Goal: Information Seeking & Learning: Find contact information

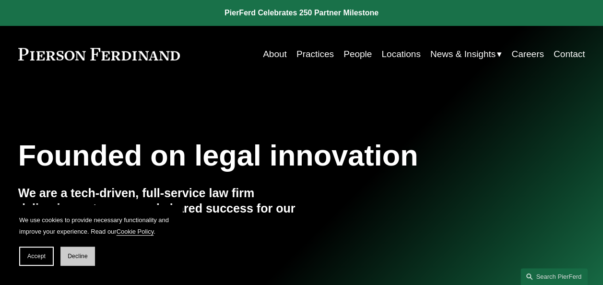
click at [84, 260] on button "Decline" at bounding box center [77, 256] width 35 height 19
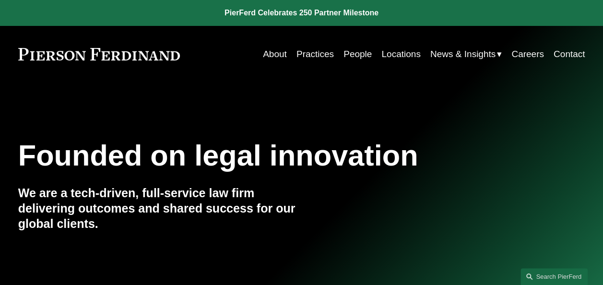
click at [388, 55] on link "Locations" at bounding box center [401, 54] width 39 height 18
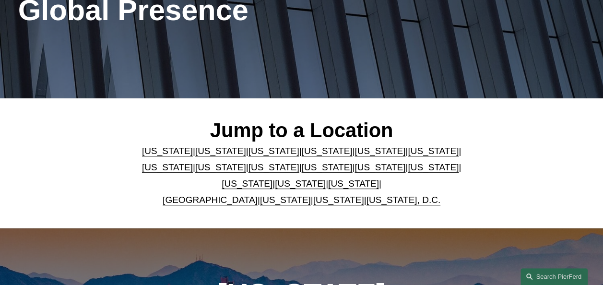
scroll to position [155, 0]
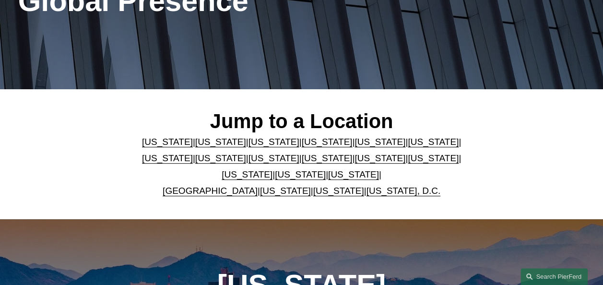
click at [315, 144] on link "[US_STATE]" at bounding box center [327, 142] width 51 height 10
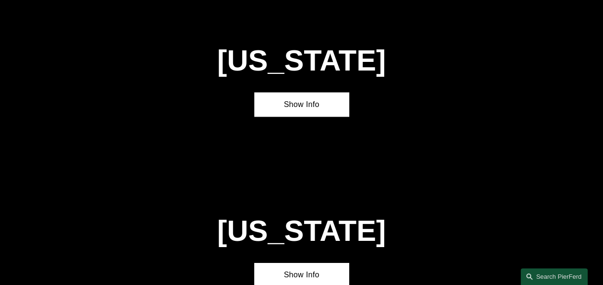
scroll to position [895, 0]
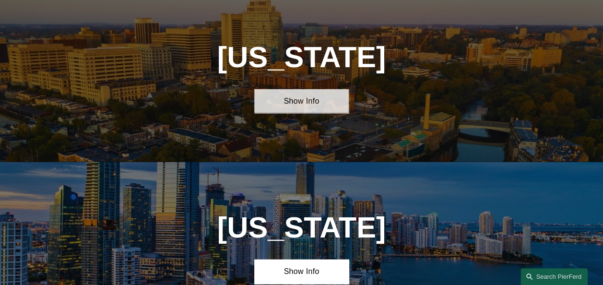
click at [313, 113] on link "Show Info" at bounding box center [301, 101] width 95 height 24
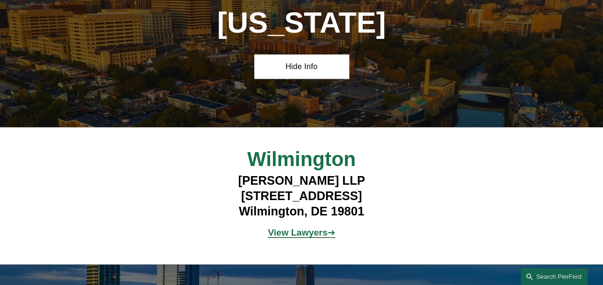
scroll to position [968, 0]
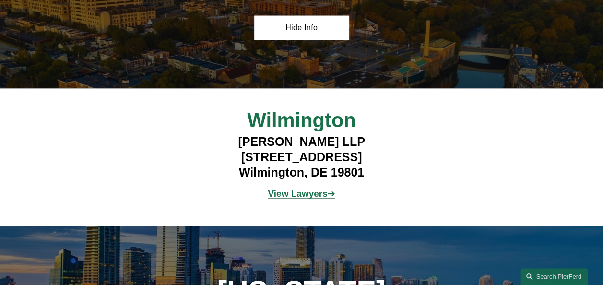
click at [307, 199] on strong "View Lawyers" at bounding box center [298, 194] width 60 height 10
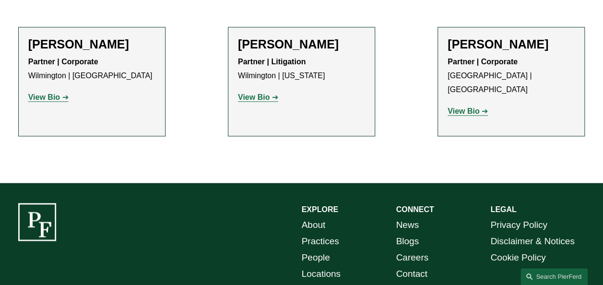
scroll to position [397, 0]
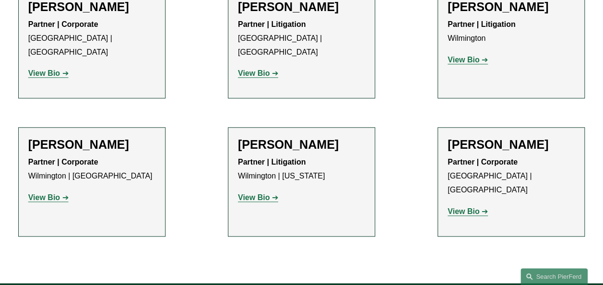
click at [247, 193] on strong "View Bio" at bounding box center [254, 197] width 32 height 8
click at [53, 193] on strong "View Bio" at bounding box center [44, 197] width 32 height 8
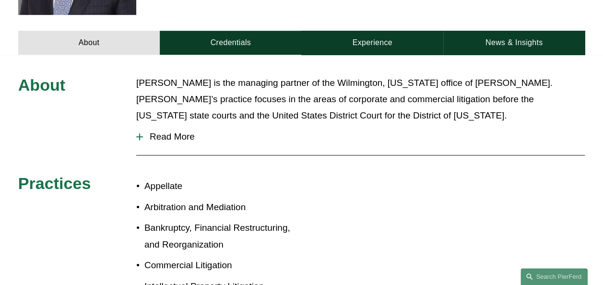
scroll to position [369, 0]
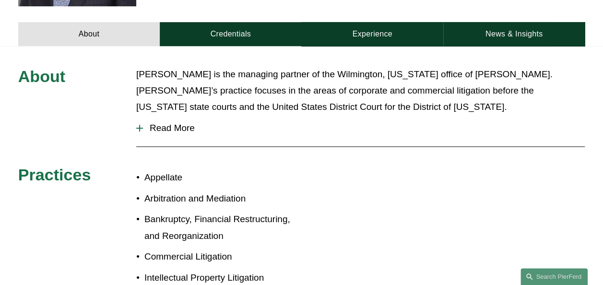
click at [141, 125] on div at bounding box center [139, 128] width 7 height 7
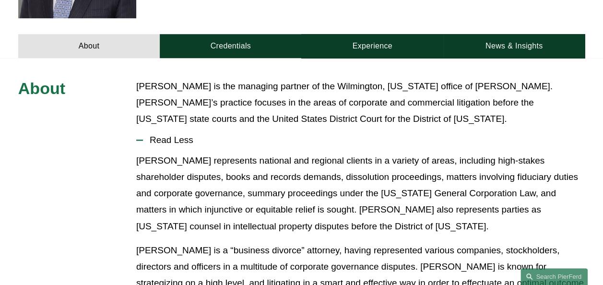
scroll to position [274, 0]
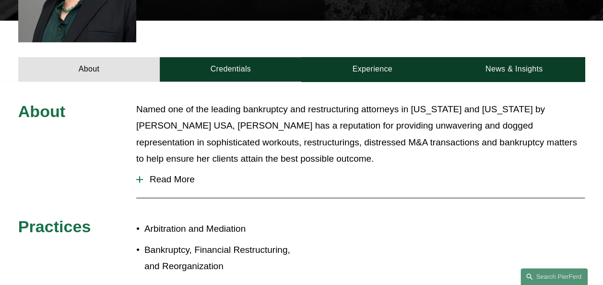
scroll to position [354, 0]
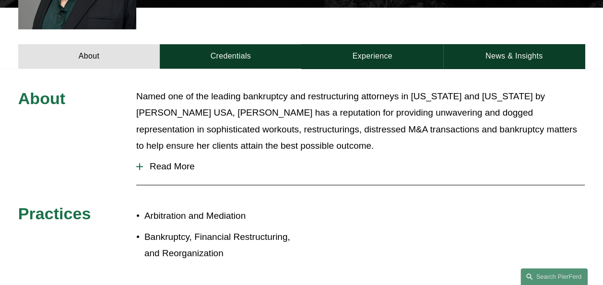
click at [141, 163] on div at bounding box center [139, 166] width 7 height 7
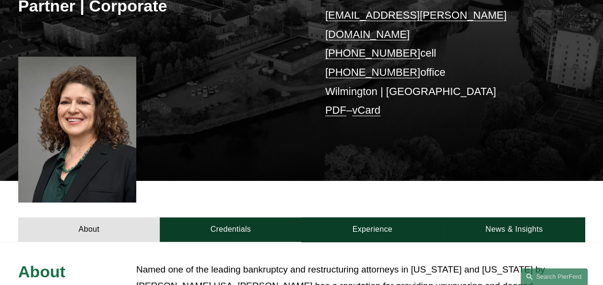
scroll to position [171, 0]
